Goal: Check status: Check status

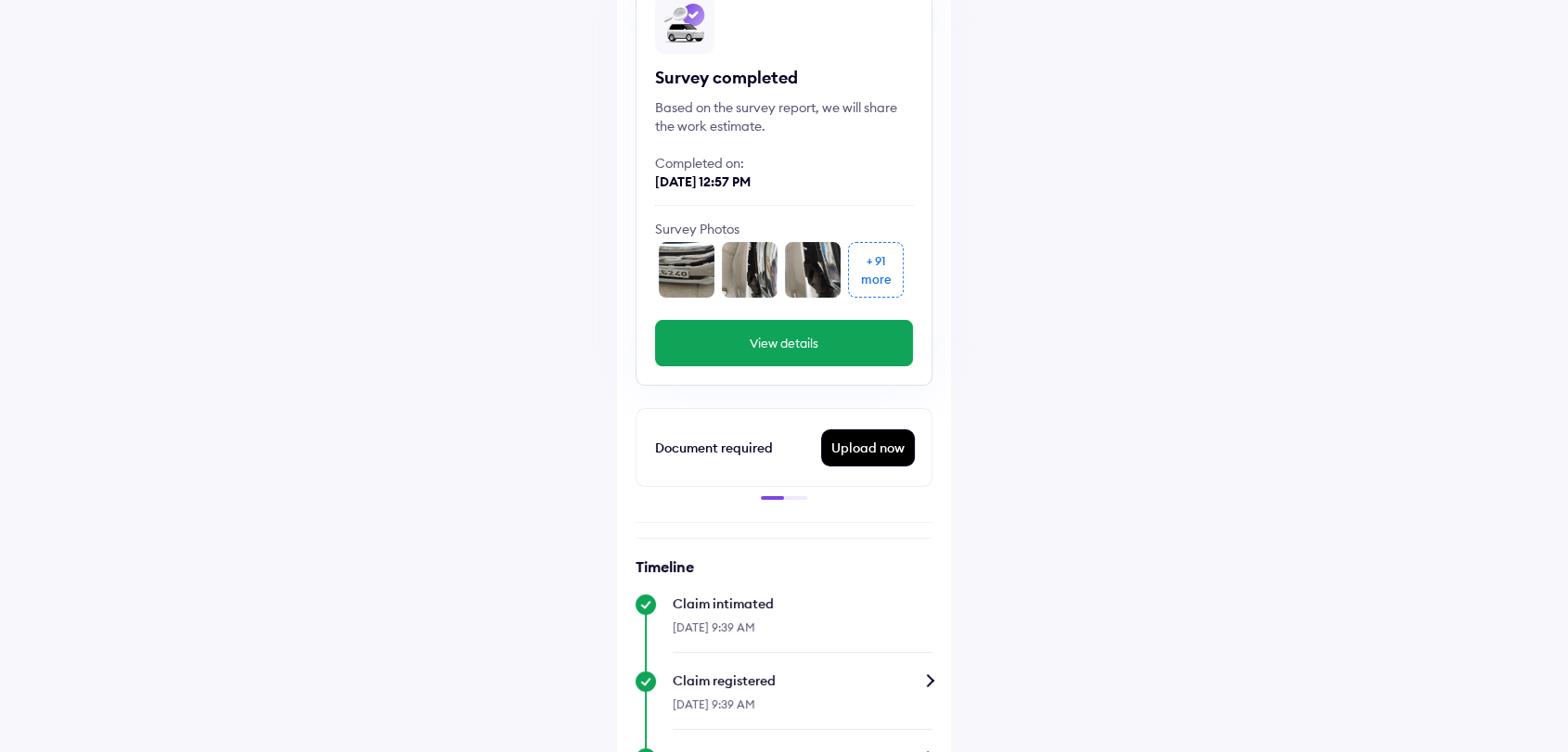
scroll to position [309, 0]
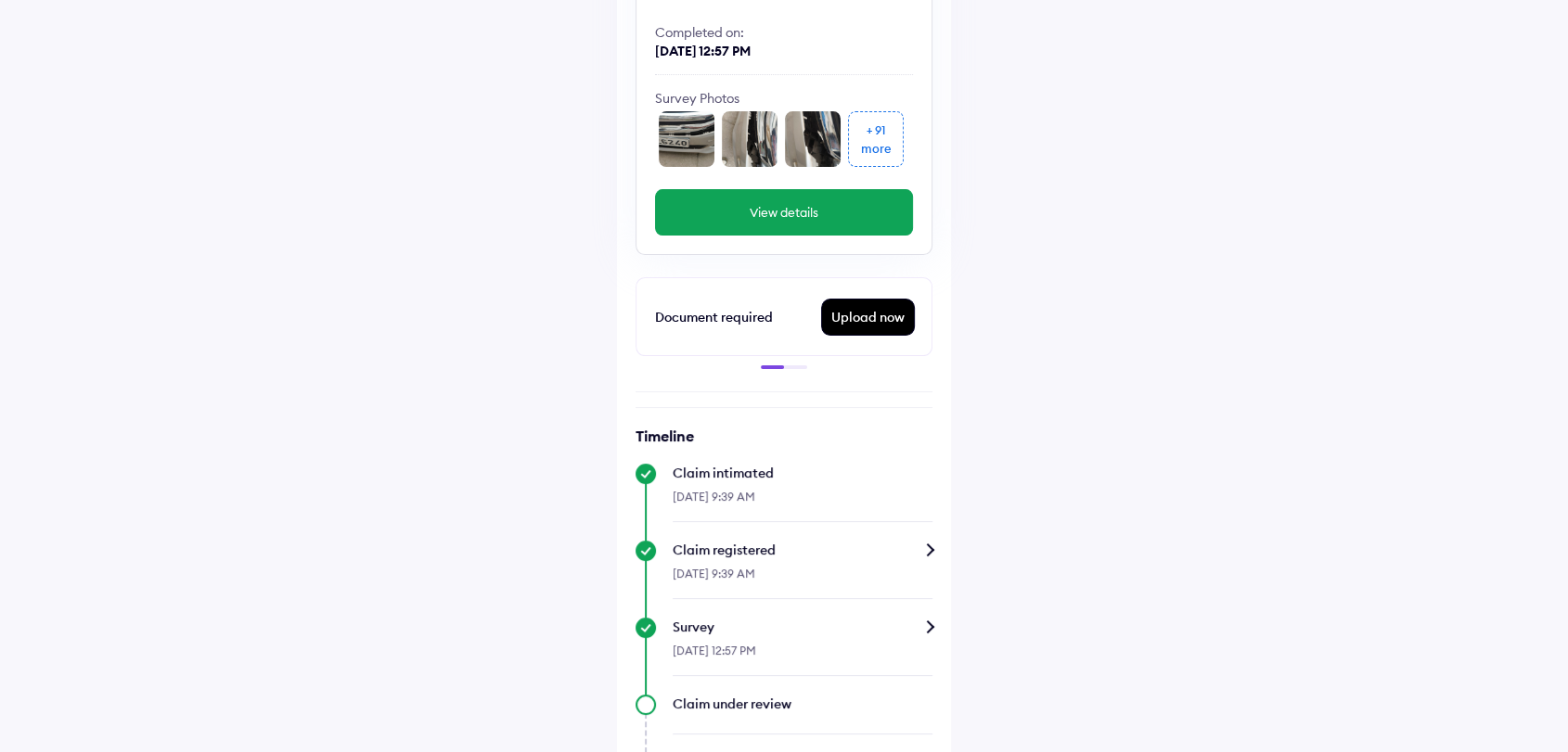
click at [879, 306] on div "Upload now" at bounding box center [868, 316] width 92 height 35
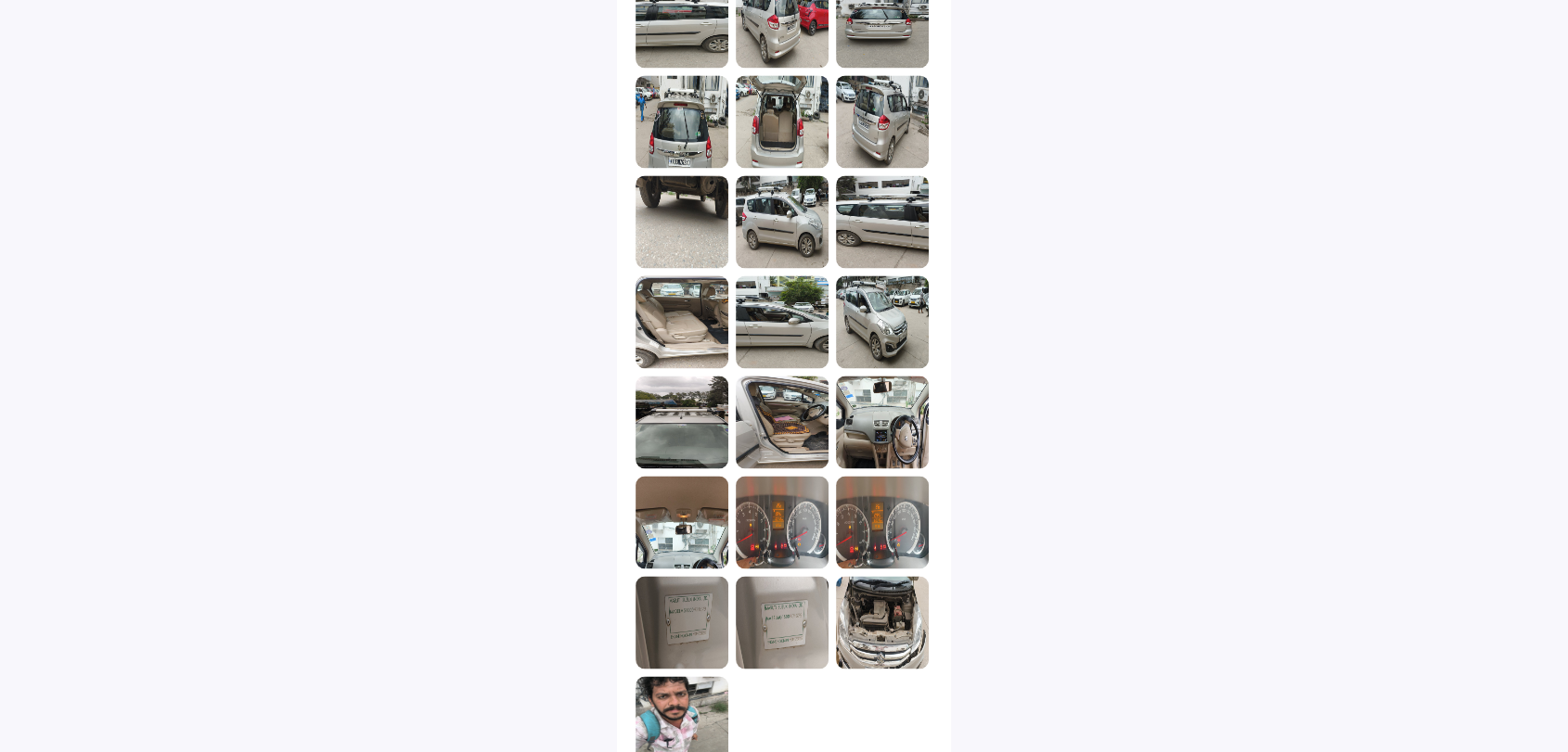
scroll to position [2904, 0]
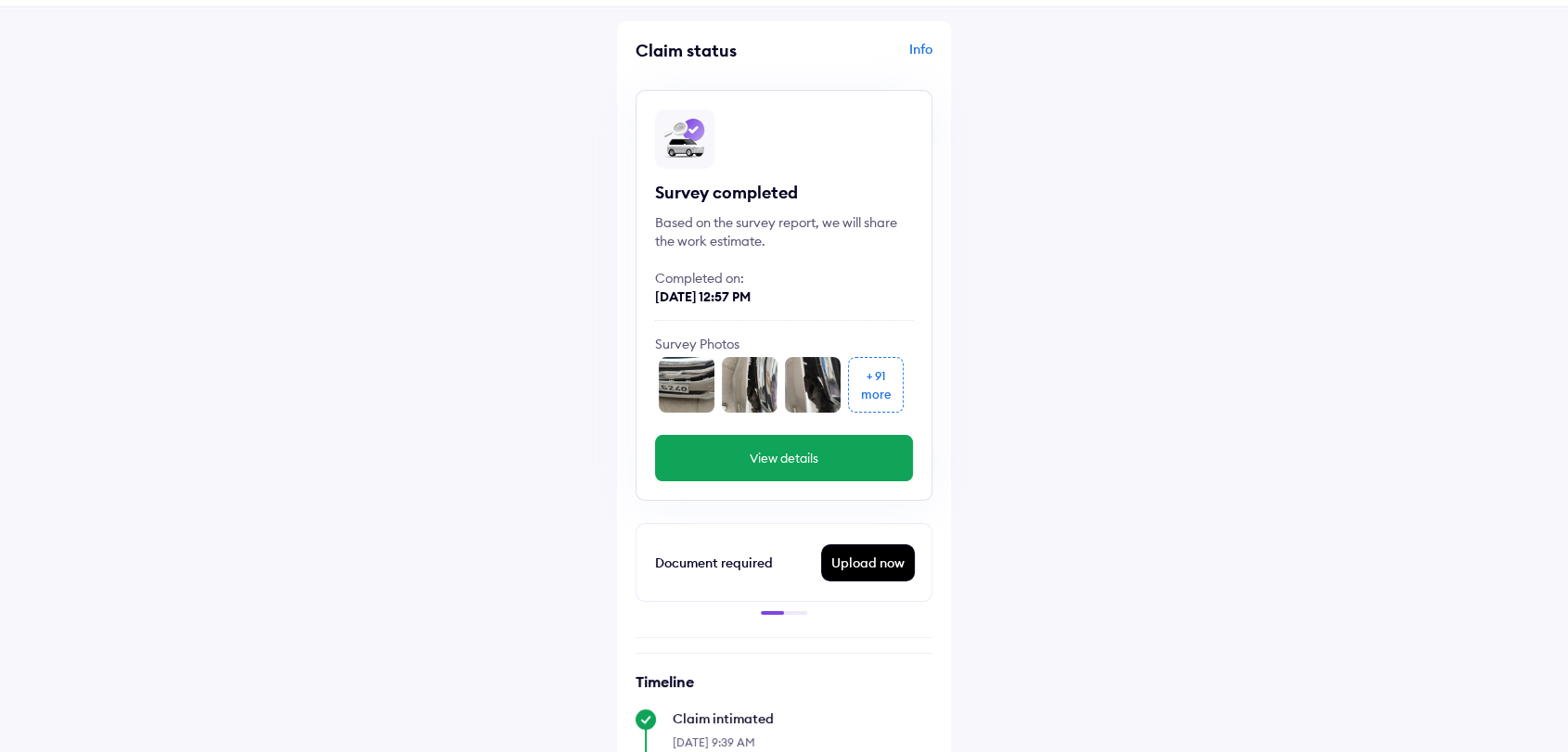
scroll to position [59, 0]
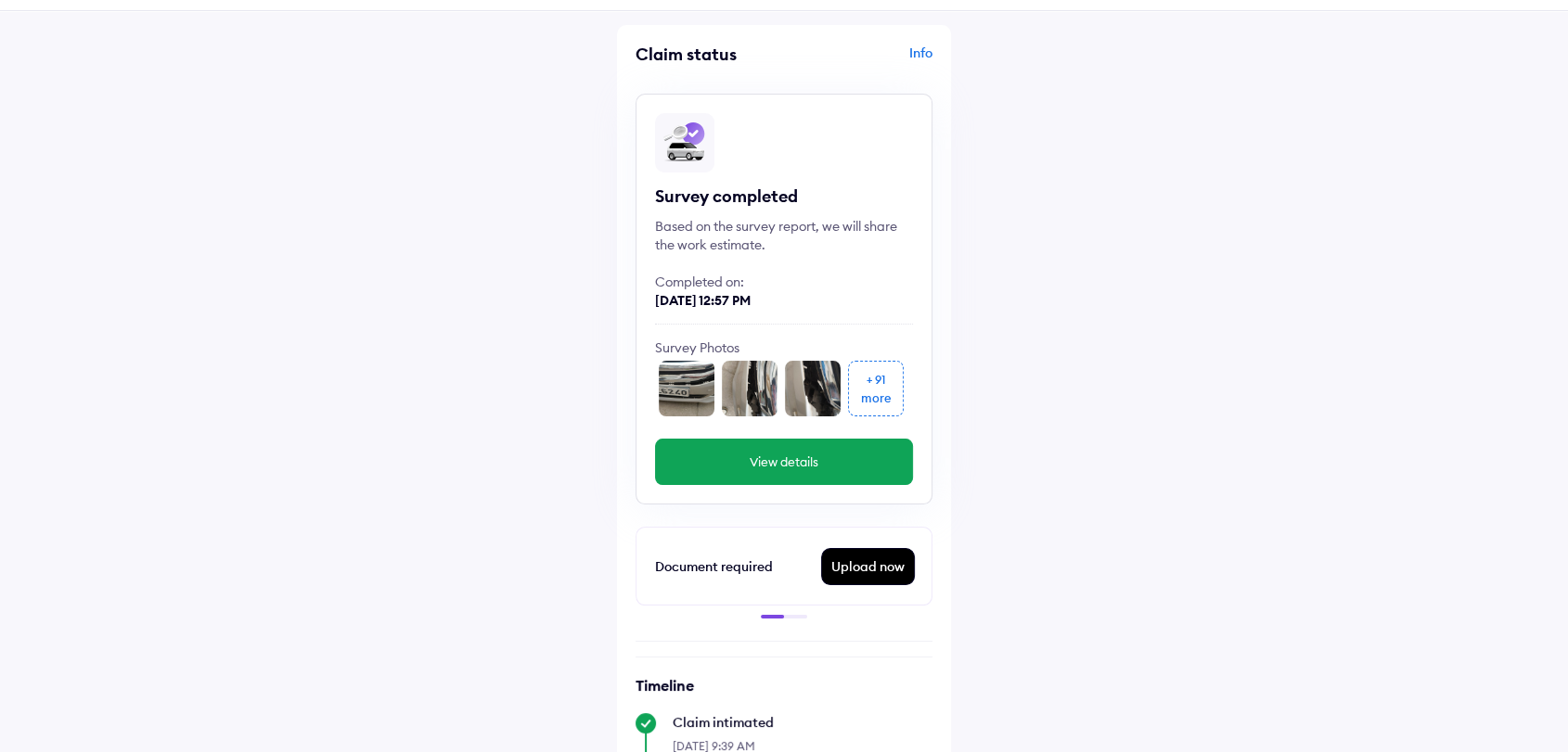
click at [881, 562] on div "Upload now" at bounding box center [868, 566] width 92 height 35
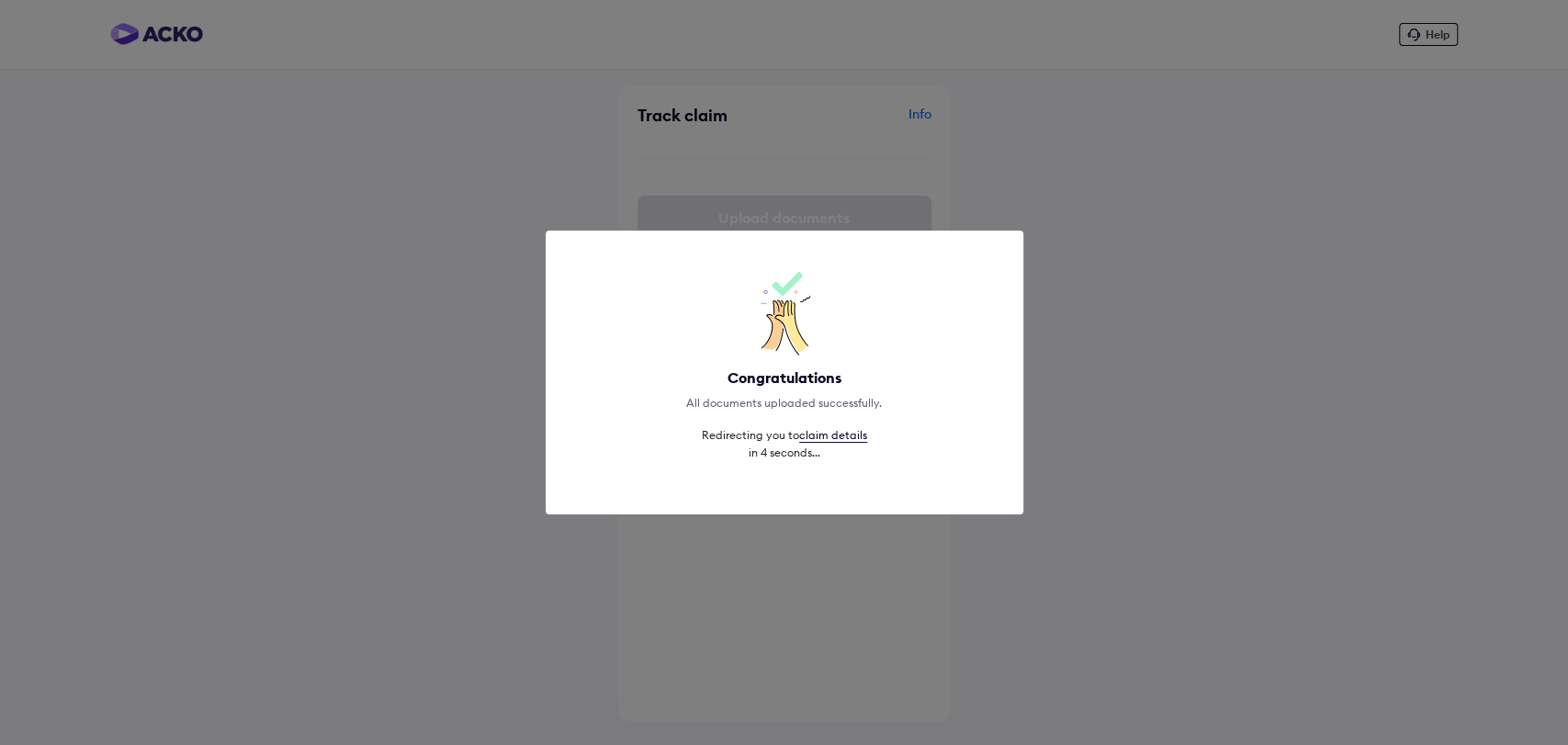
click at [848, 435] on link "claim details" at bounding box center [832, 435] width 68 height 15
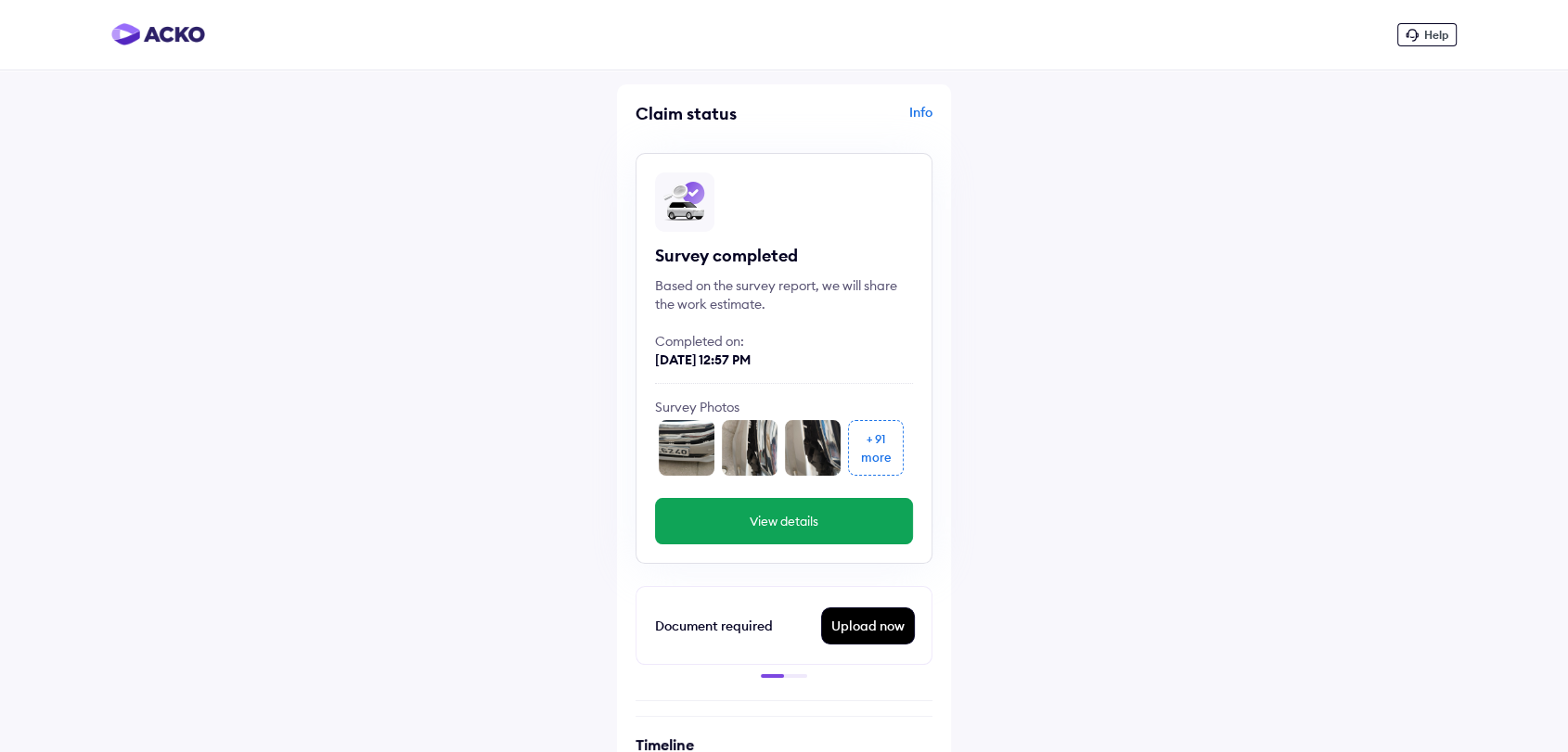
click at [333, 200] on div "Help Claim status Info Survey completed Based on the survey report, we will sha…" at bounding box center [784, 715] width 1568 height 1431
